Goal: Task Accomplishment & Management: Manage account settings

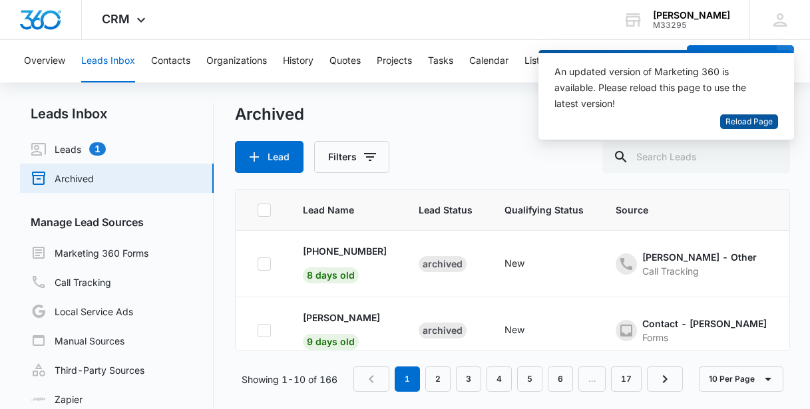
drag, startPoint x: 735, startPoint y: 124, endPoint x: 553, endPoint y: 232, distance: 211.2
click at [731, 126] on span "Reload Page" at bounding box center [748, 122] width 47 height 13
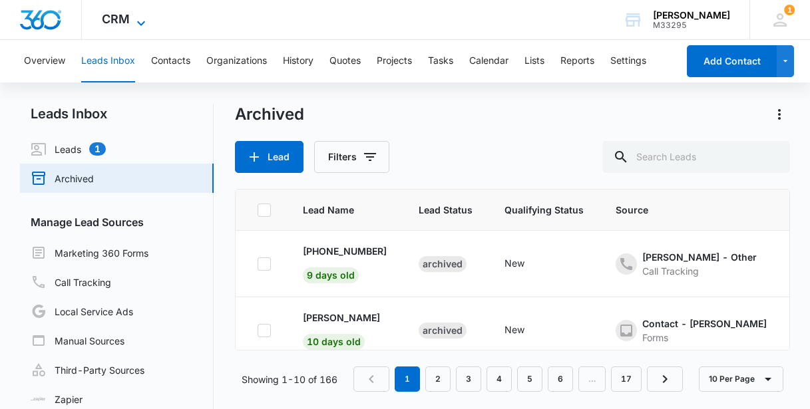
click at [124, 20] on span "CRM" at bounding box center [116, 19] width 28 height 14
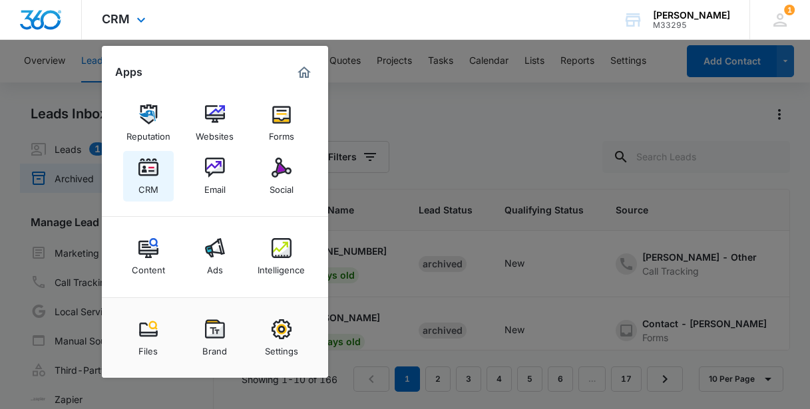
click at [154, 168] on img at bounding box center [148, 168] width 20 height 20
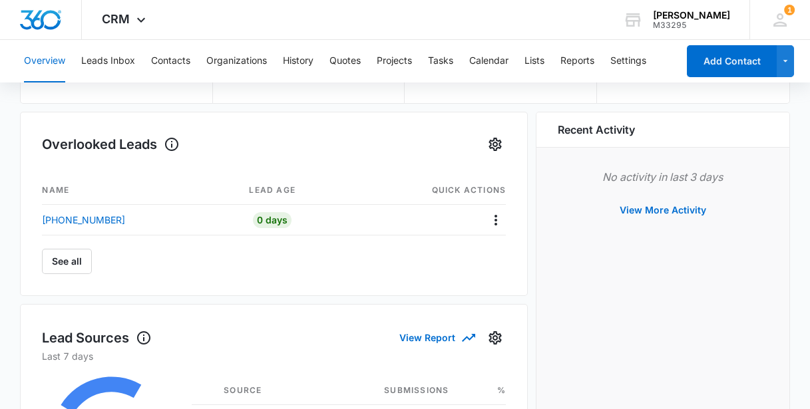
scroll to position [181, 0]
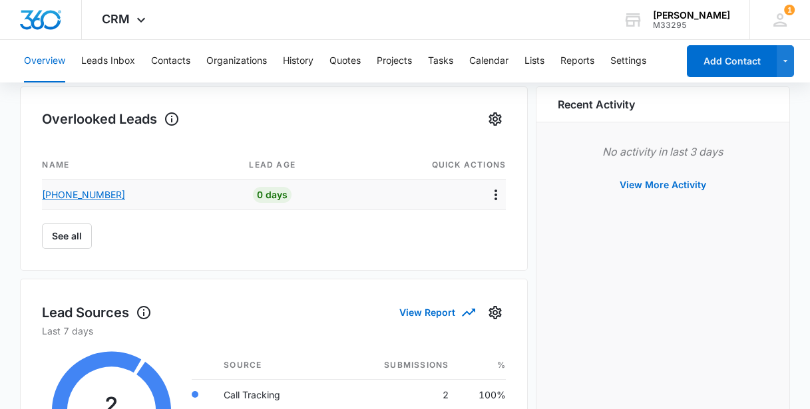
click at [89, 194] on p "[PHONE_NUMBER]" at bounding box center [83, 195] width 83 height 14
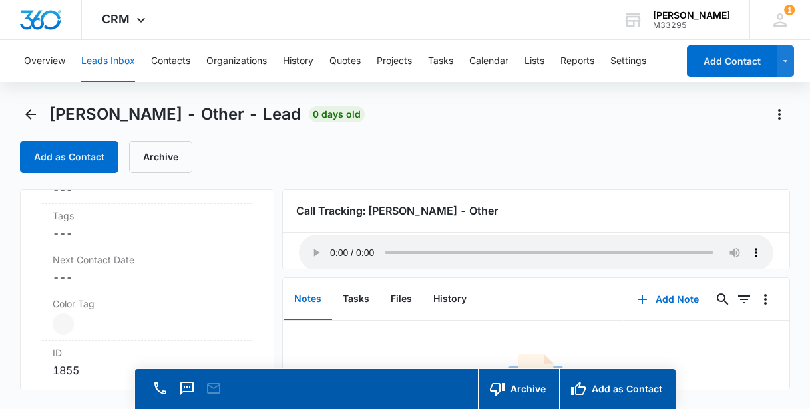
scroll to position [73, 0]
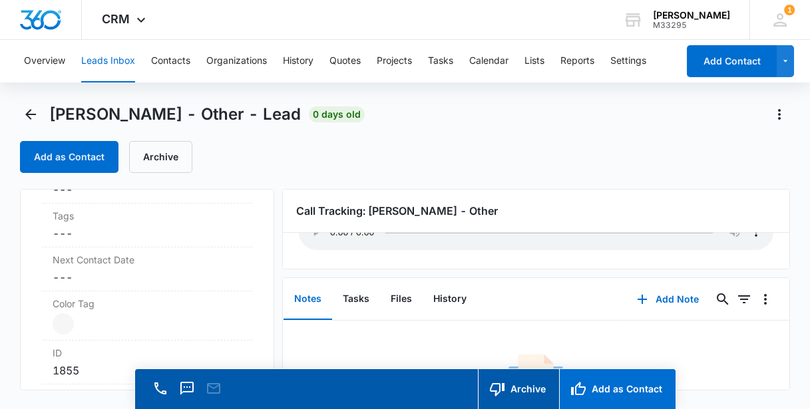
click at [607, 391] on button "Add as Contact" at bounding box center [617, 389] width 116 height 40
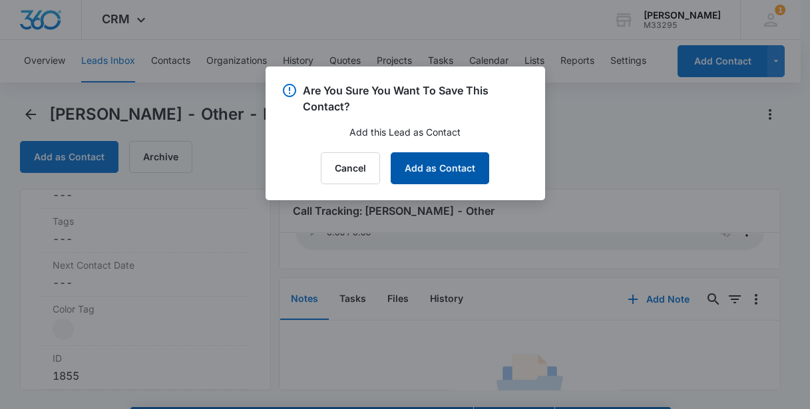
click at [456, 168] on button "Add as Contact" at bounding box center [440, 168] width 98 height 32
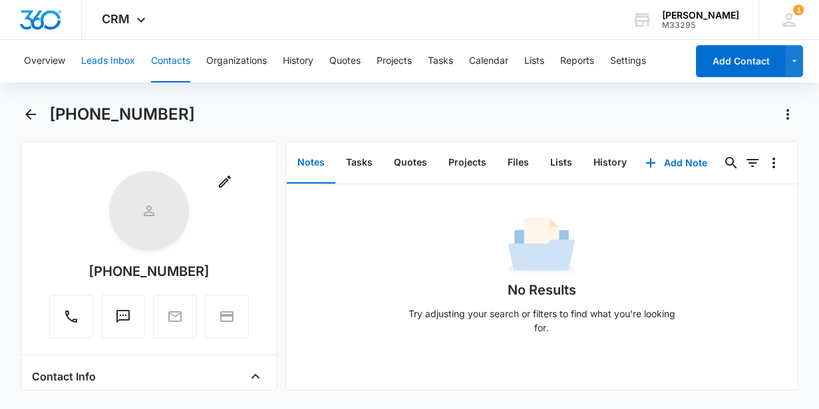
click at [118, 64] on button "Leads Inbox" at bounding box center [108, 61] width 54 height 43
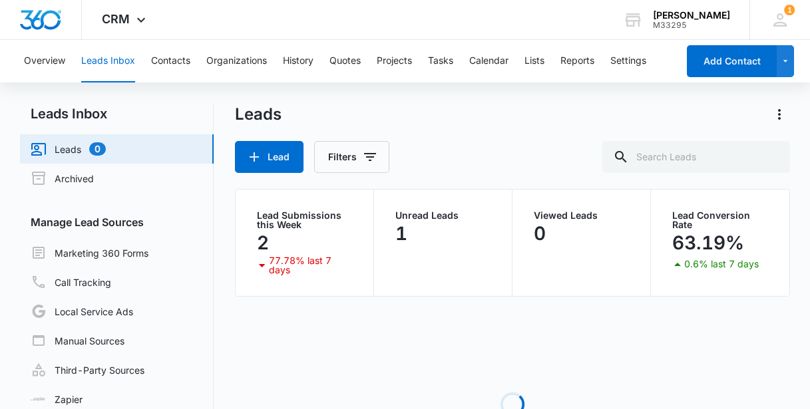
click at [82, 148] on link "Leads 0" at bounding box center [68, 149] width 75 height 16
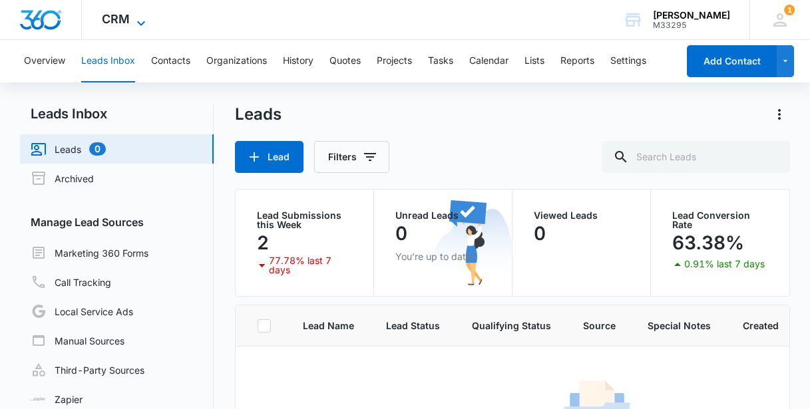
click at [121, 13] on span "CRM" at bounding box center [116, 19] width 28 height 14
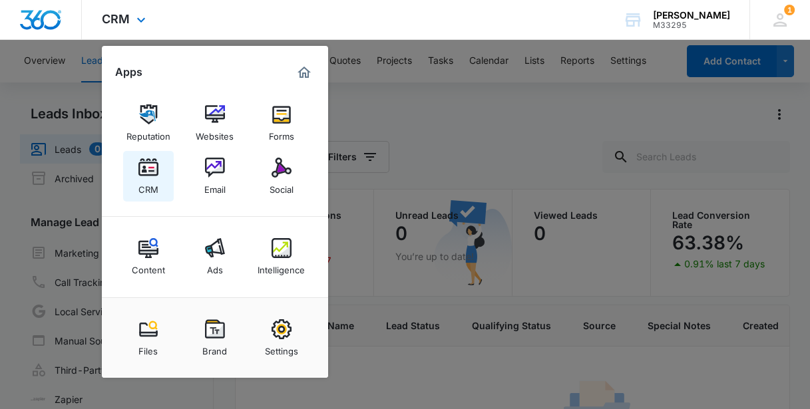
click at [157, 176] on img at bounding box center [148, 168] width 20 height 20
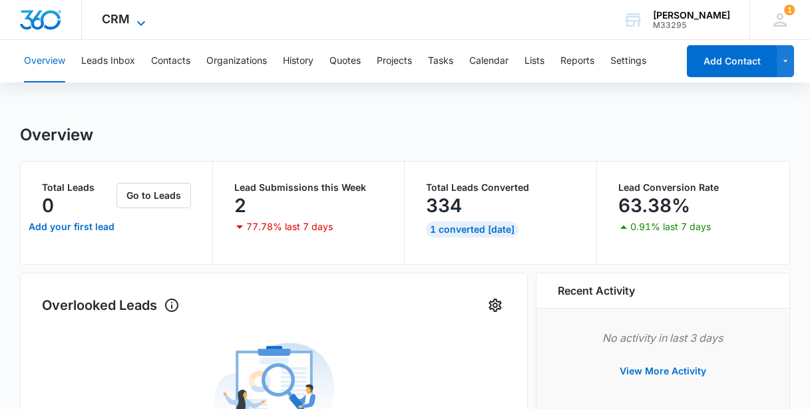
click at [113, 21] on span "CRM" at bounding box center [116, 19] width 28 height 14
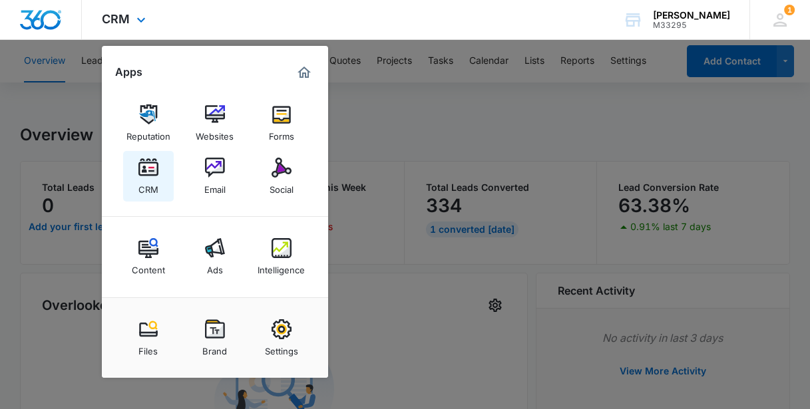
click at [147, 184] on div "CRM" at bounding box center [148, 186] width 20 height 17
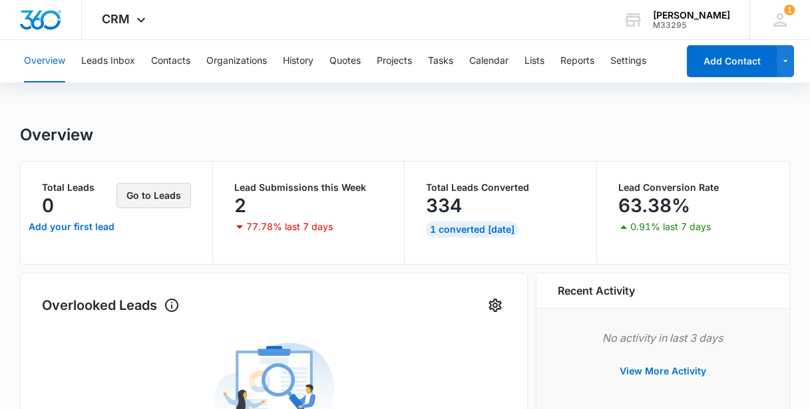
click at [166, 192] on button "Go to Leads" at bounding box center [153, 195] width 75 height 25
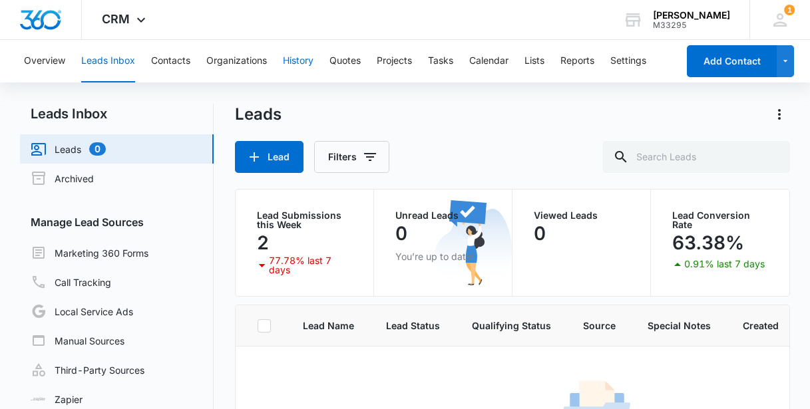
click at [295, 60] on button "History" at bounding box center [298, 61] width 31 height 43
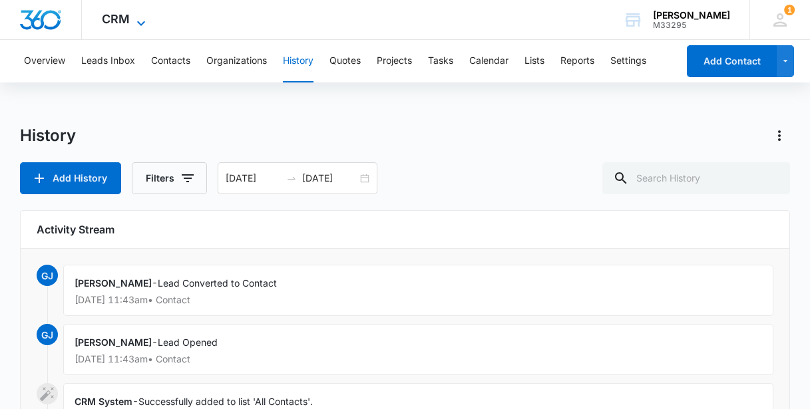
click at [120, 23] on span "CRM" at bounding box center [116, 19] width 28 height 14
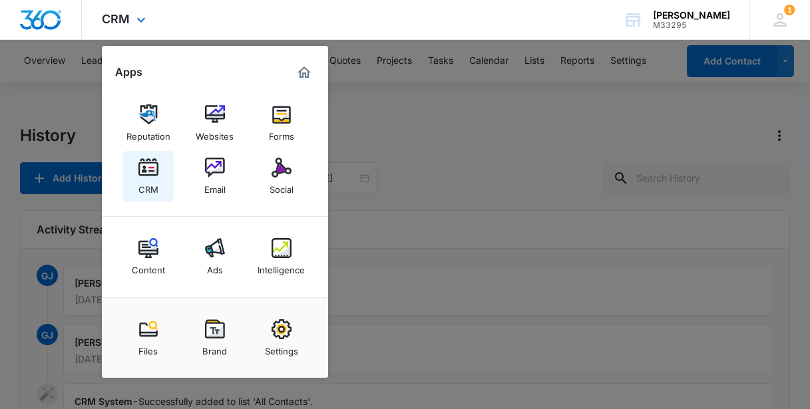
click at [146, 175] on img at bounding box center [148, 168] width 20 height 20
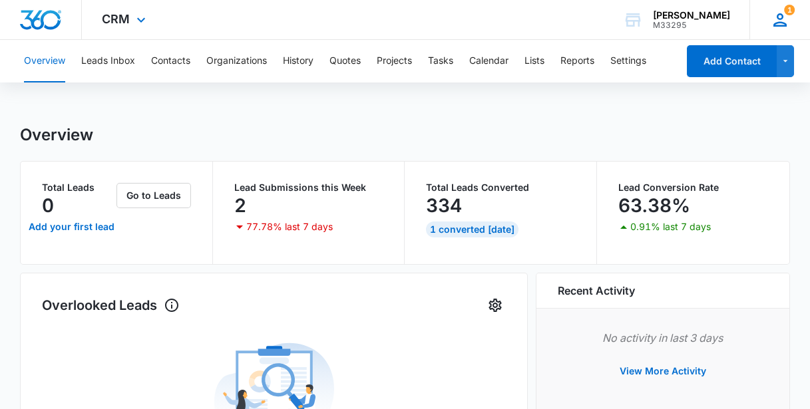
click at [789, 13] on span "1" at bounding box center [789, 10] width 11 height 11
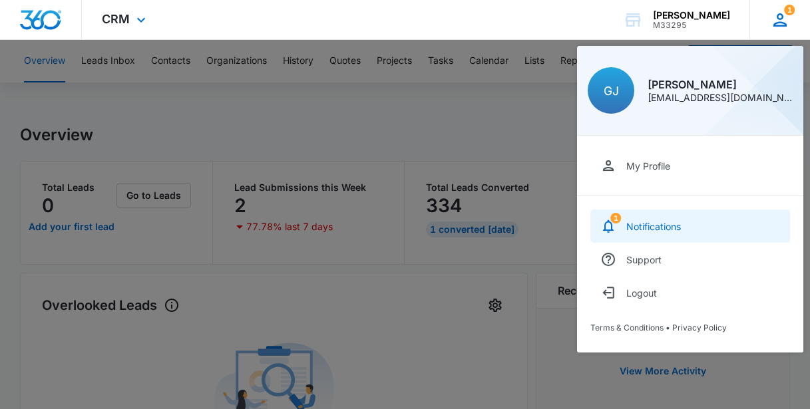
click at [663, 226] on div "Notifications" at bounding box center [653, 226] width 55 height 11
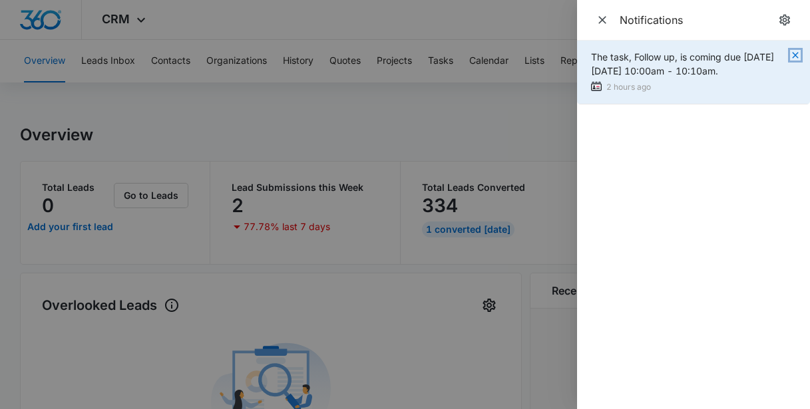
click at [795, 53] on icon "button" at bounding box center [795, 55] width 11 height 11
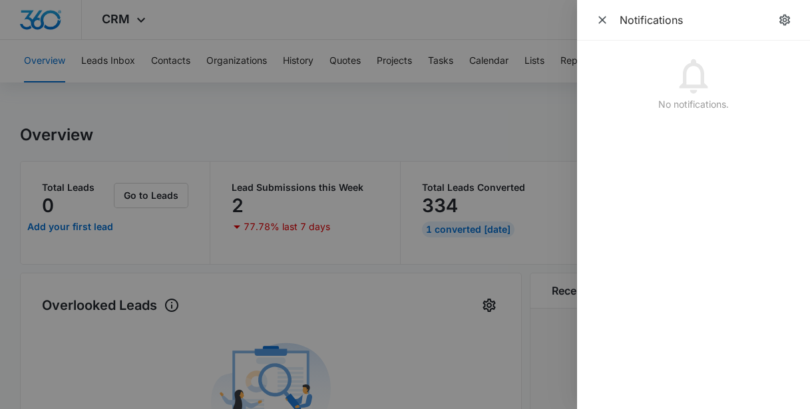
click at [483, 129] on div at bounding box center [405, 204] width 810 height 409
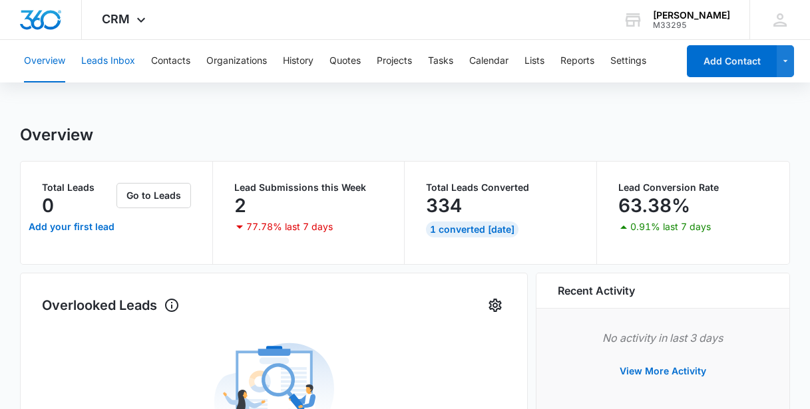
click at [103, 62] on button "Leads Inbox" at bounding box center [108, 61] width 54 height 43
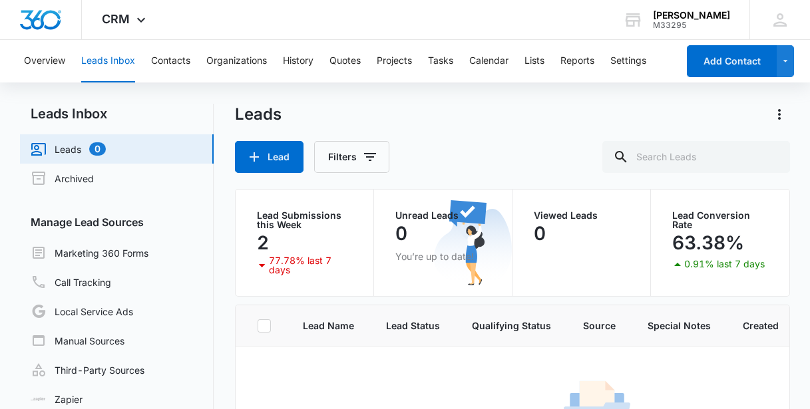
click at [109, 56] on button "Leads Inbox" at bounding box center [108, 61] width 54 height 43
click at [102, 275] on link "Call Tracking" at bounding box center [71, 282] width 81 height 16
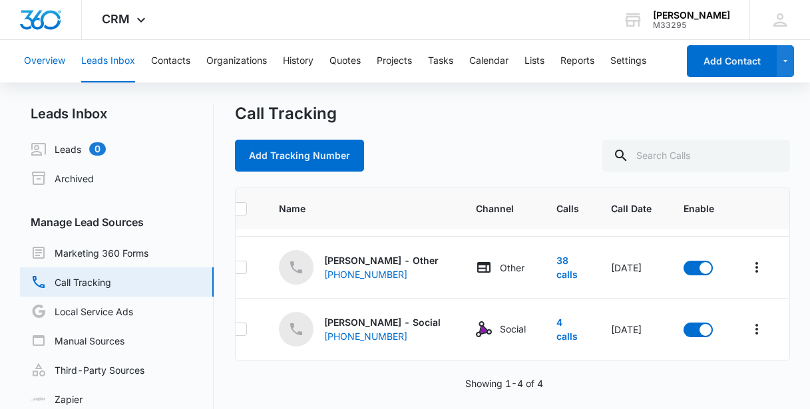
click at [45, 62] on button "Overview" at bounding box center [44, 61] width 41 height 43
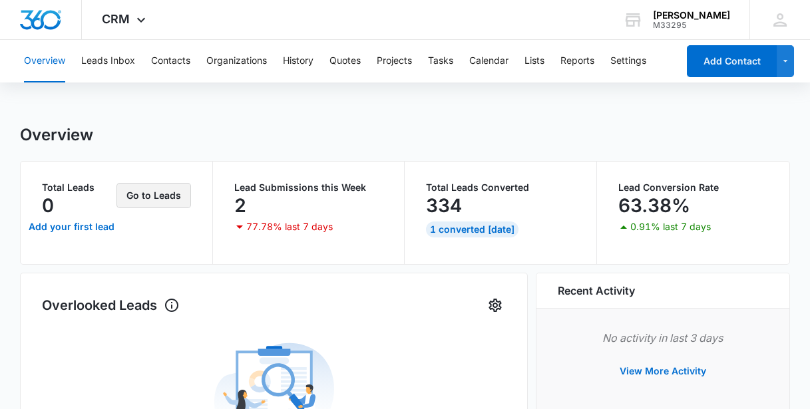
click at [139, 196] on button "Go to Leads" at bounding box center [153, 195] width 75 height 25
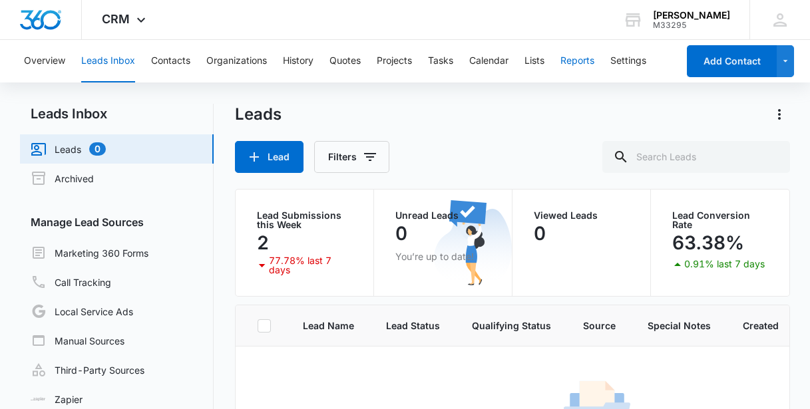
click at [578, 61] on button "Reports" at bounding box center [577, 61] width 34 height 43
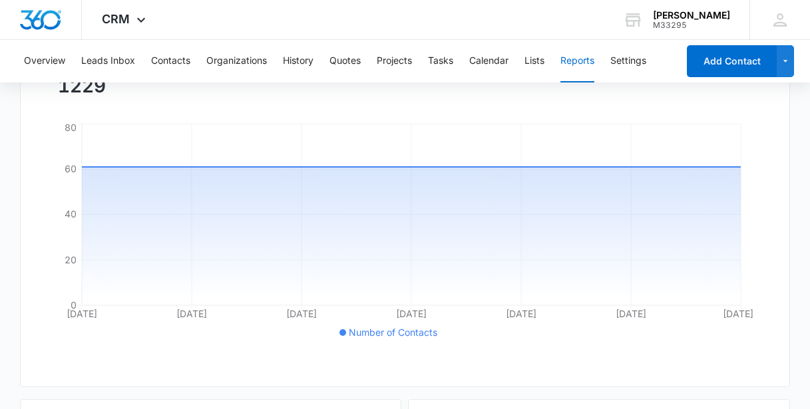
scroll to position [181, 0]
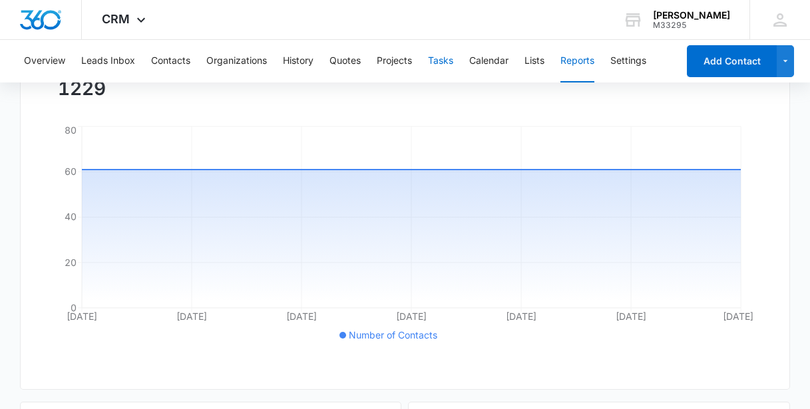
click at [445, 61] on button "Tasks" at bounding box center [440, 61] width 25 height 43
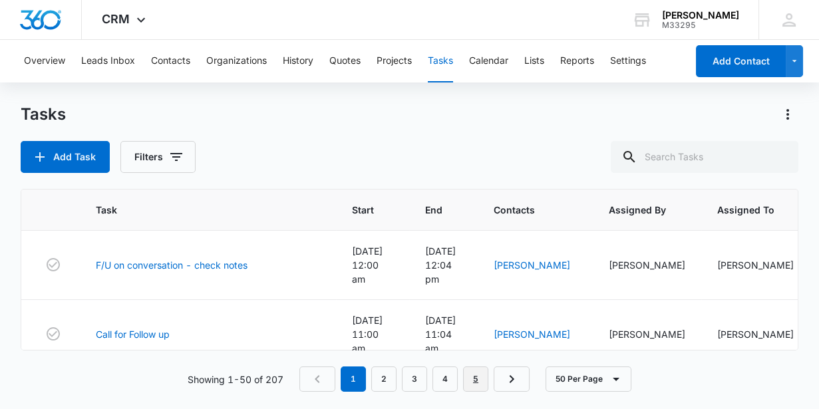
click at [479, 380] on link "5" at bounding box center [475, 379] width 25 height 25
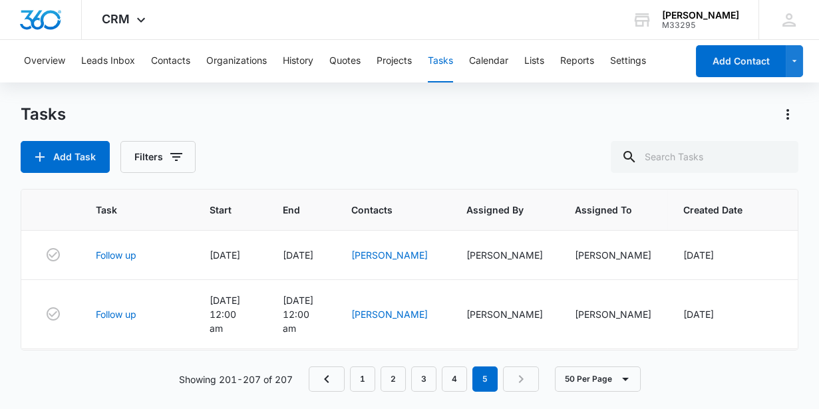
click at [515, 379] on nav "1 2 3 4 5" at bounding box center [424, 379] width 230 height 25
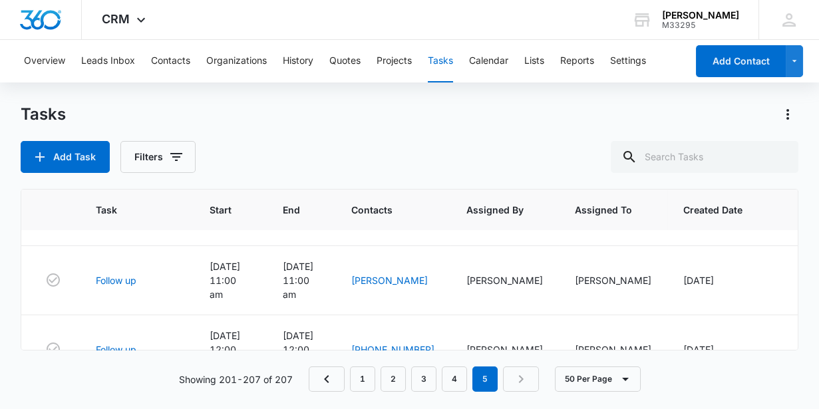
scroll to position [268, 0]
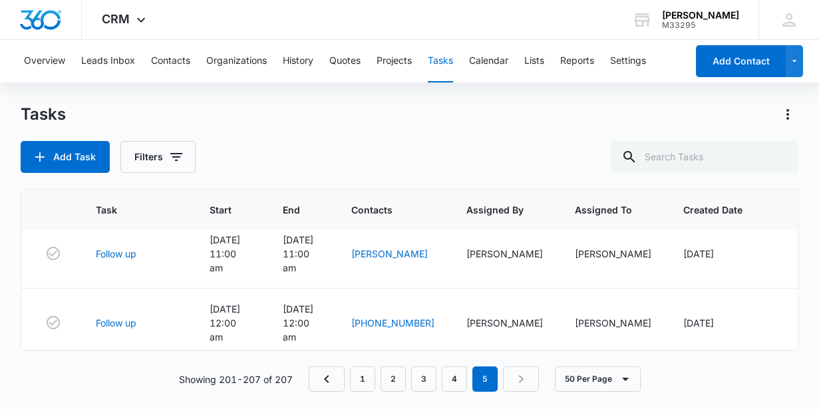
click at [388, 387] on link "[PERSON_NAME] [PERSON_NAME]" at bounding box center [391, 399] width 81 height 25
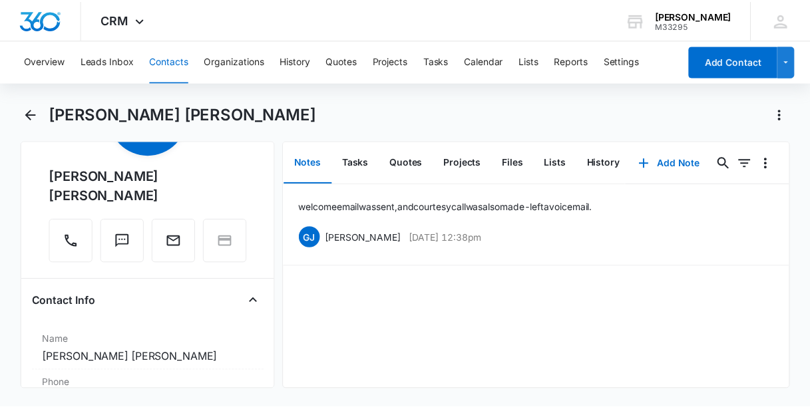
scroll to position [120, 0]
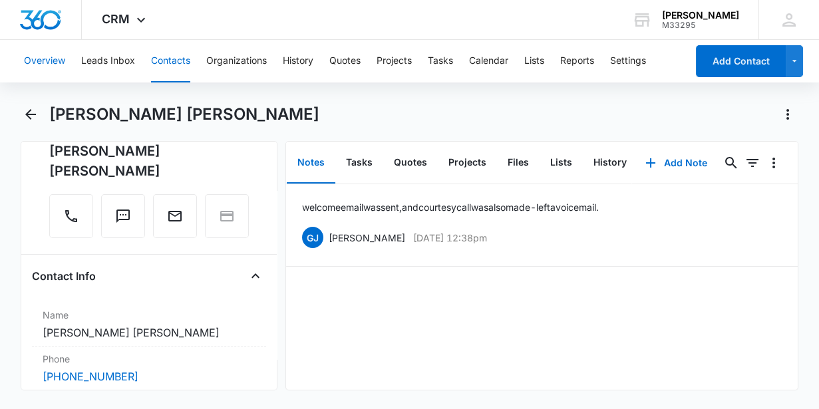
click at [53, 63] on button "Overview" at bounding box center [44, 61] width 41 height 43
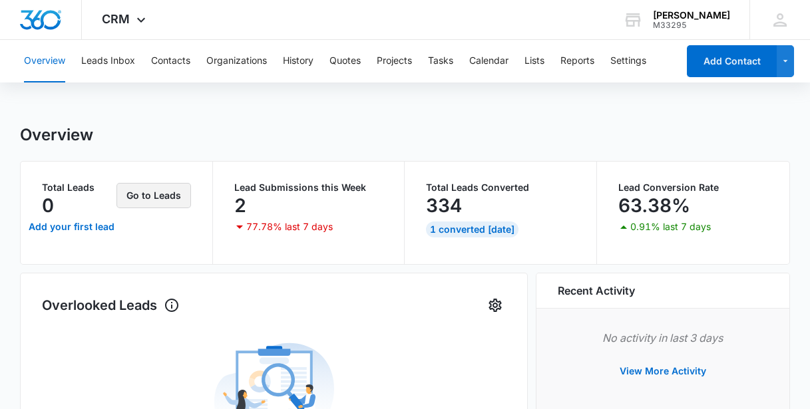
click at [152, 192] on button "Go to Leads" at bounding box center [153, 195] width 75 height 25
